Goal: Task Accomplishment & Management: Complete application form

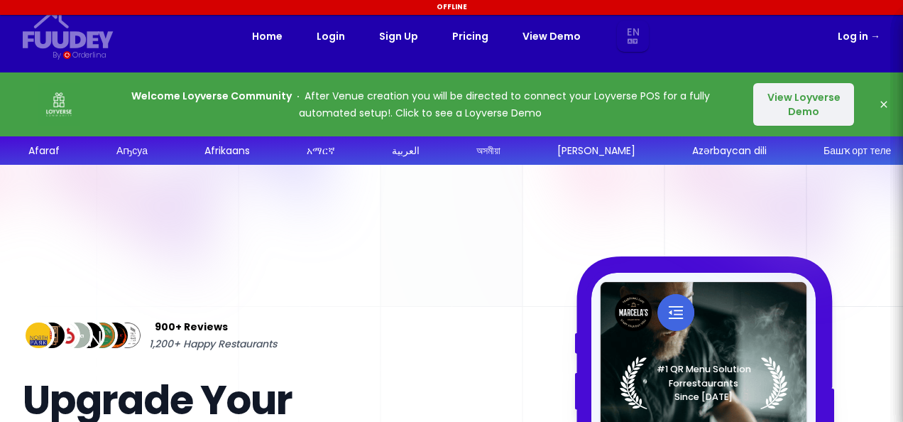
select select "en"
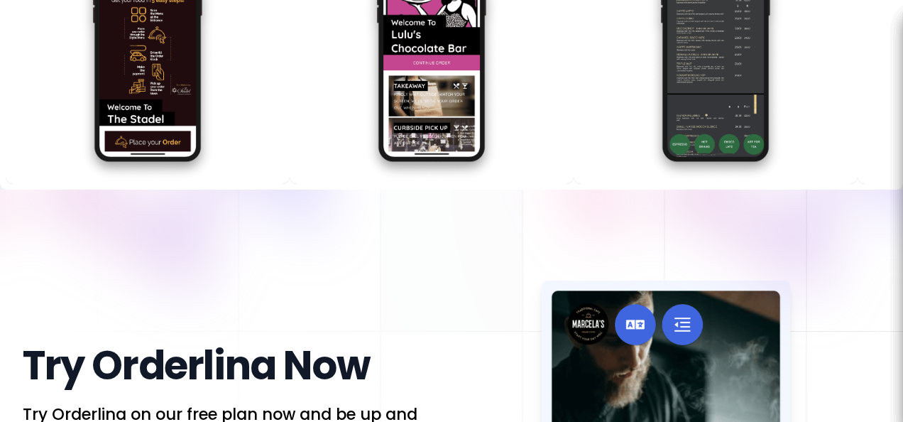
scroll to position [2344, 0]
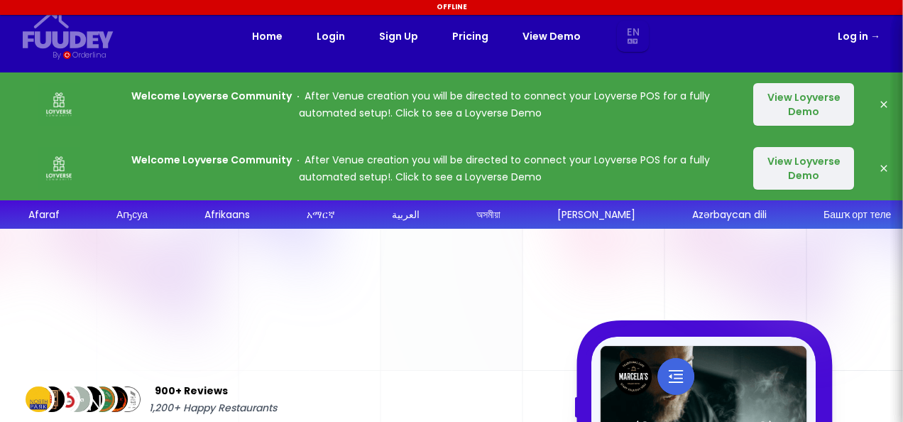
select select "en"
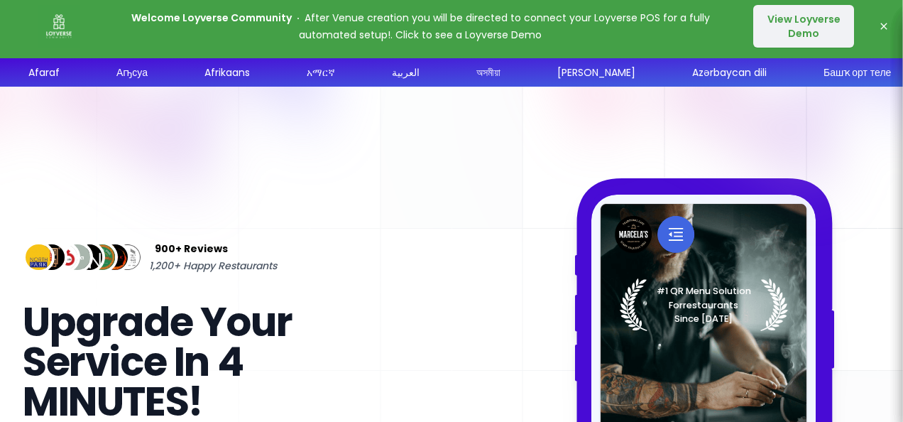
select select "en"
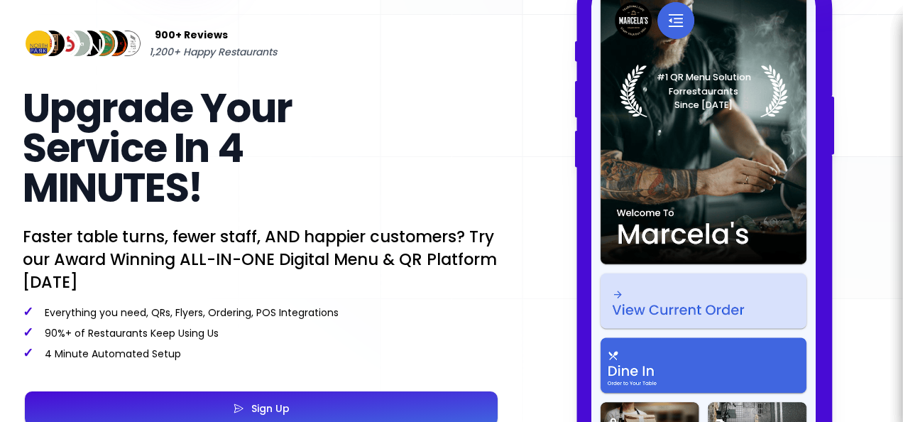
scroll to position [639, 0]
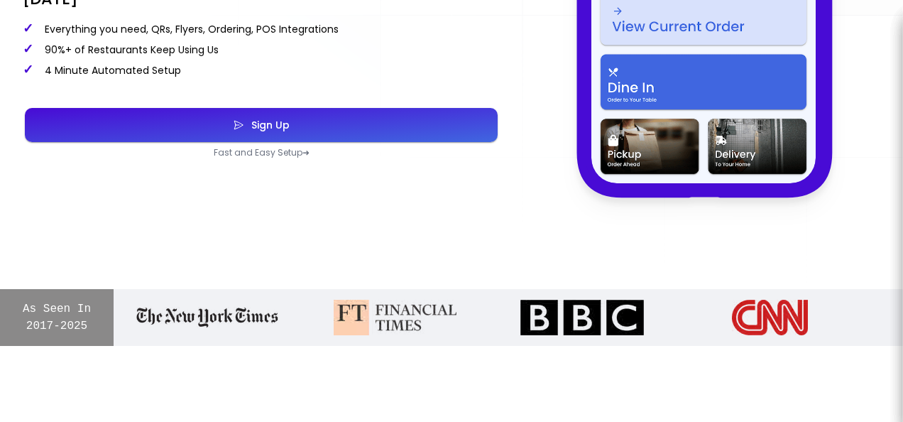
select select "en"
click at [375, 128] on button "Sign Up" at bounding box center [261, 125] width 473 height 34
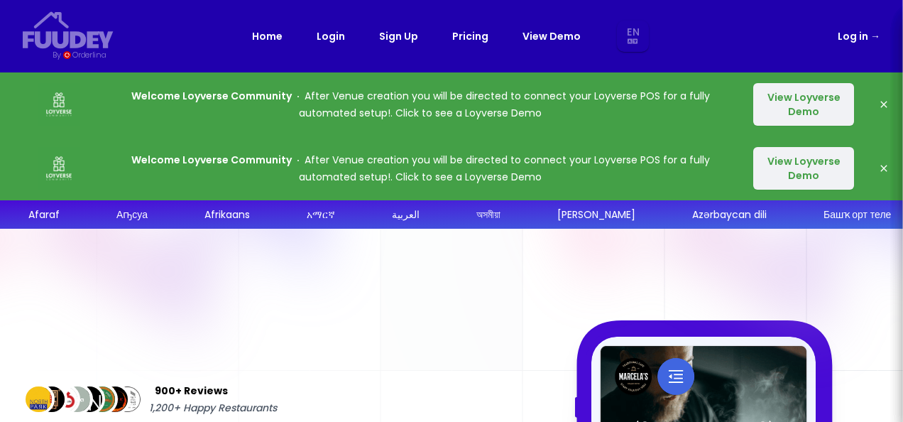
select select "en"
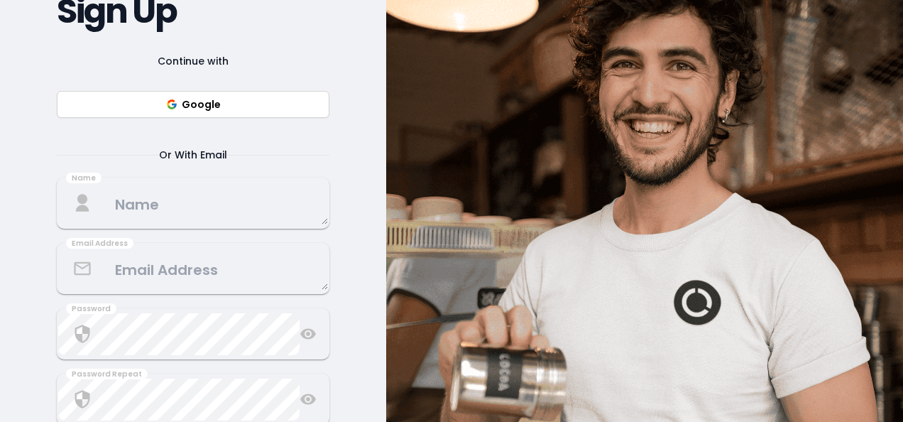
scroll to position [284, 0]
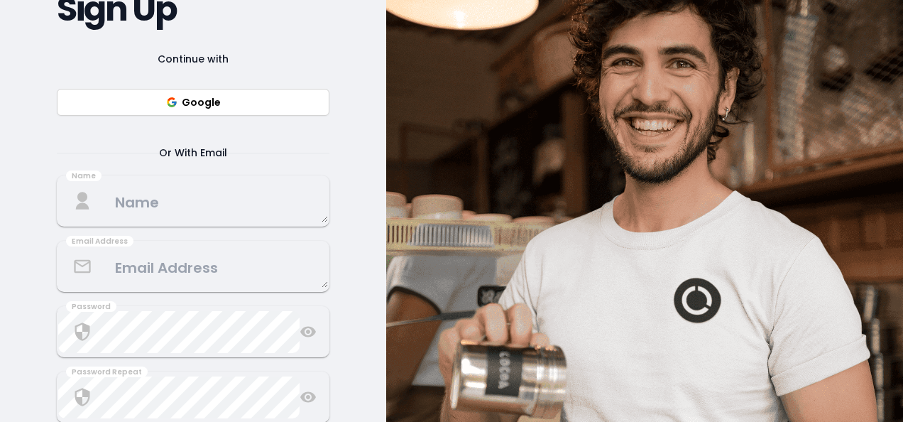
select select "en"
click at [280, 230] on div "Continue with Google Or With Email Name Email Address Password Password Repeat …" at bounding box center [193, 278] width 273 height 457
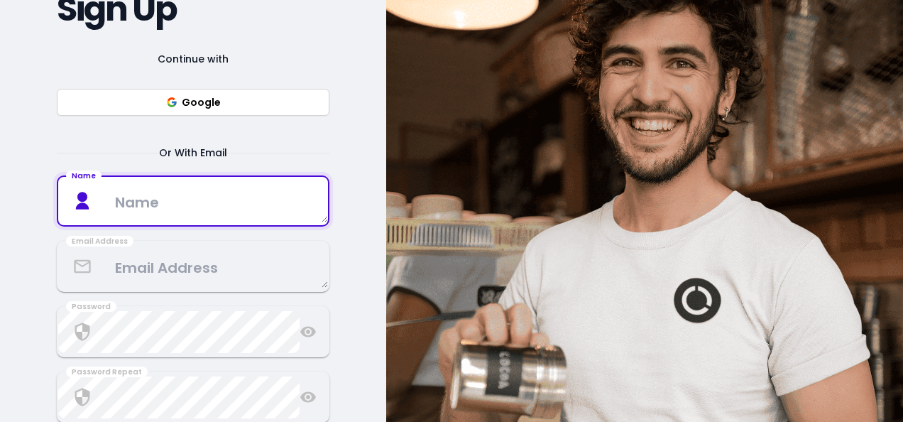
click at [290, 203] on textarea at bounding box center [193, 201] width 270 height 42
type textarea "r"
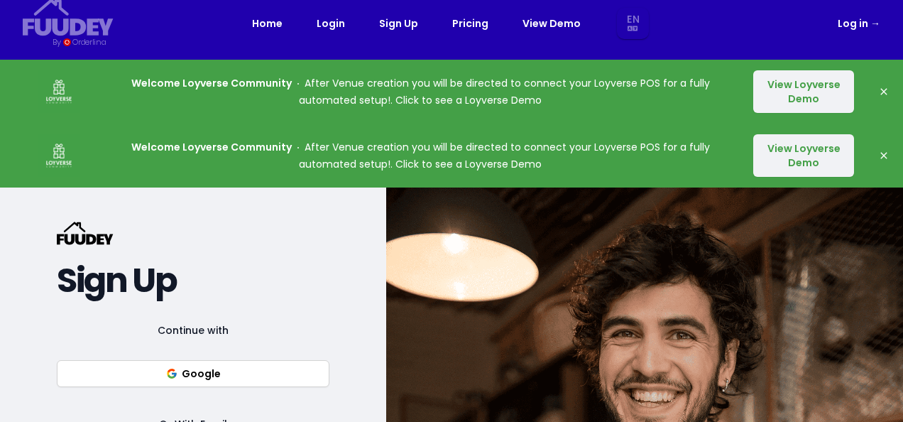
scroll to position [0, 0]
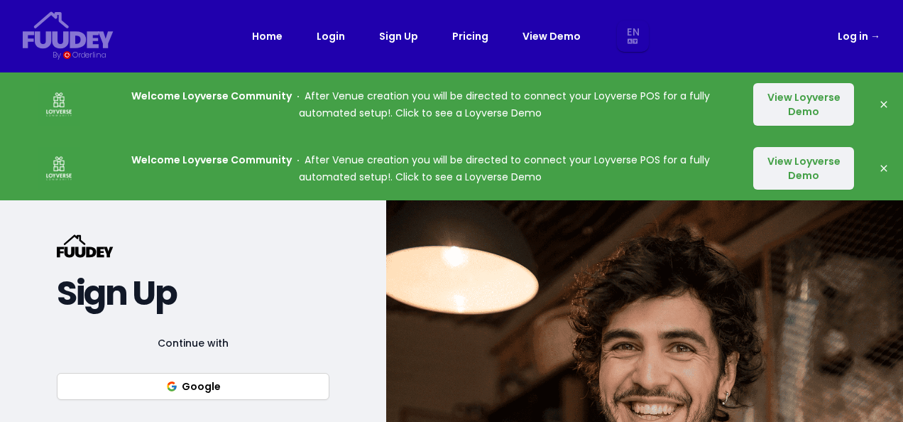
select select "en"
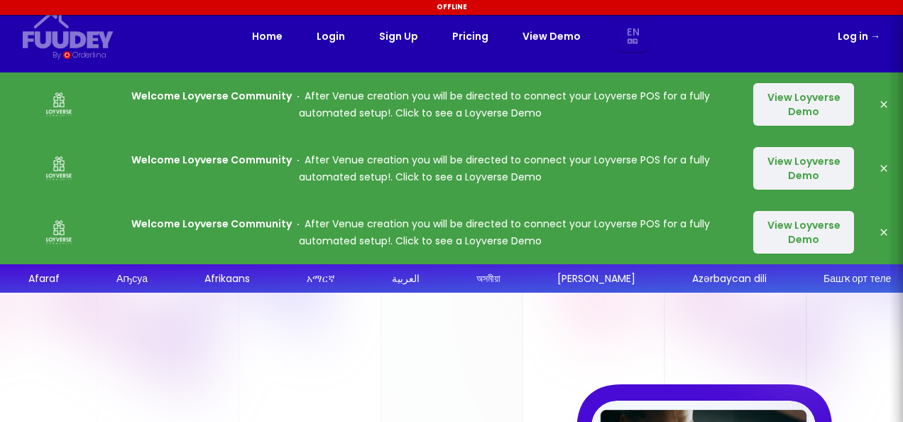
select select "en"
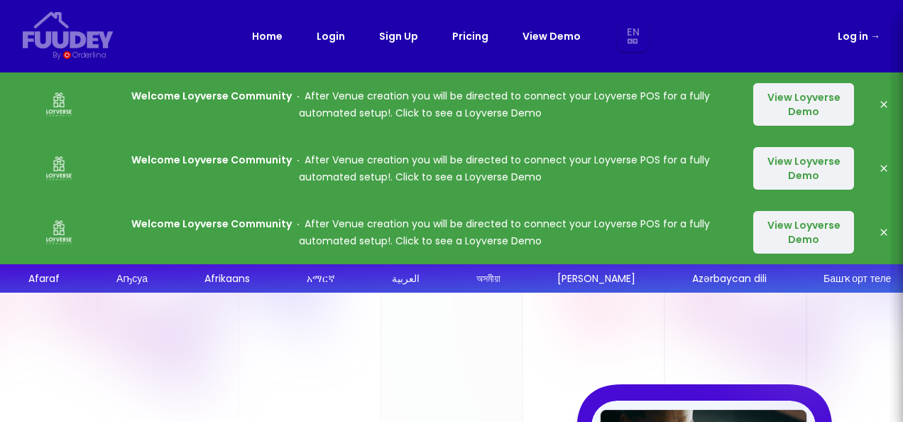
click at [821, 107] on button "View Loyverse Demo" at bounding box center [804, 104] width 101 height 43
select select "en"
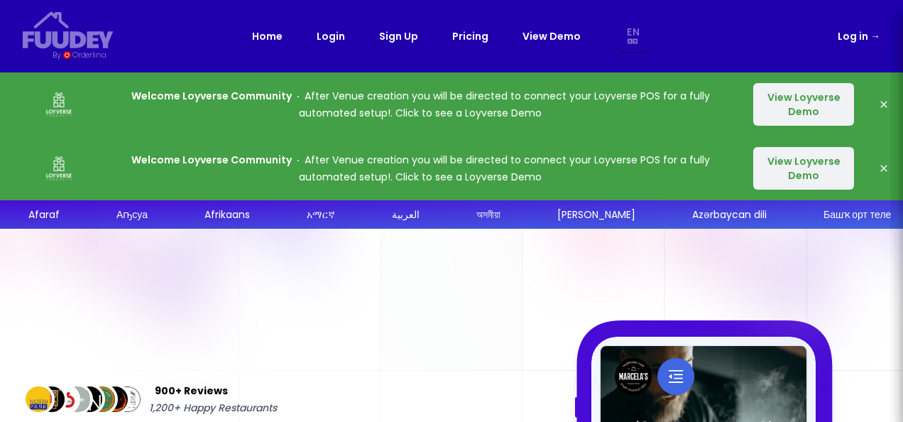
select select "en"
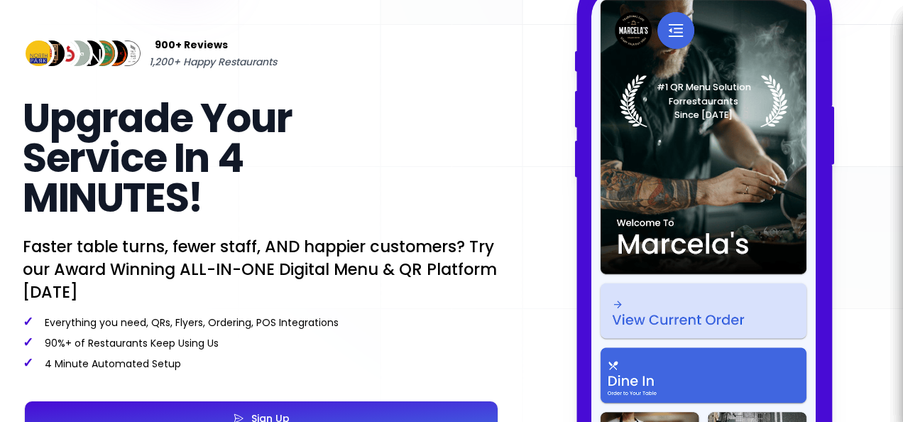
scroll to position [284, 0]
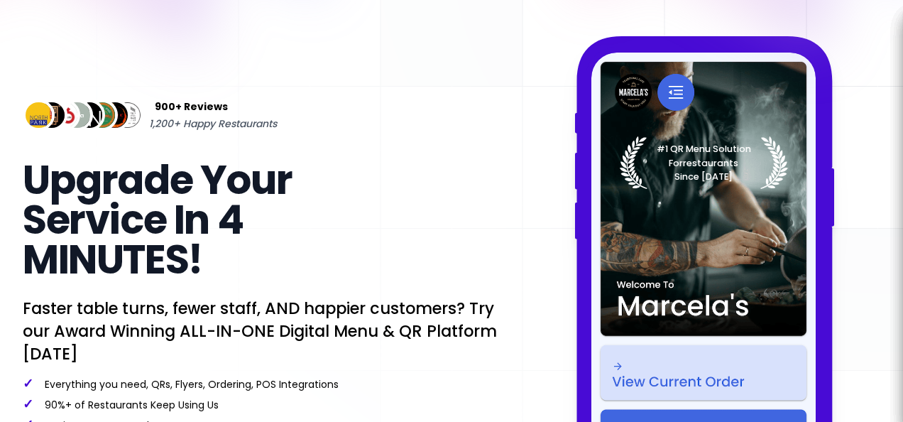
select select "en"
